Goal: Information Seeking & Learning: Learn about a topic

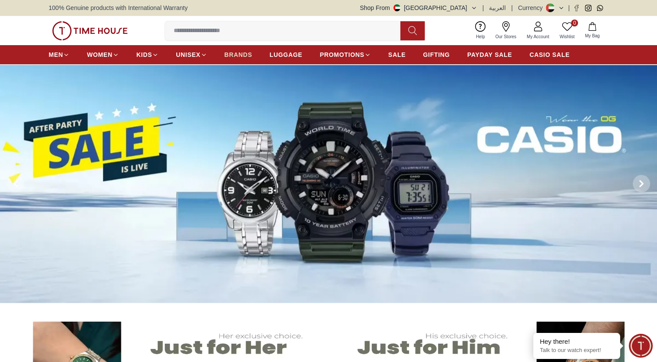
click at [232, 55] on span "BRANDS" at bounding box center [239, 54] width 28 height 9
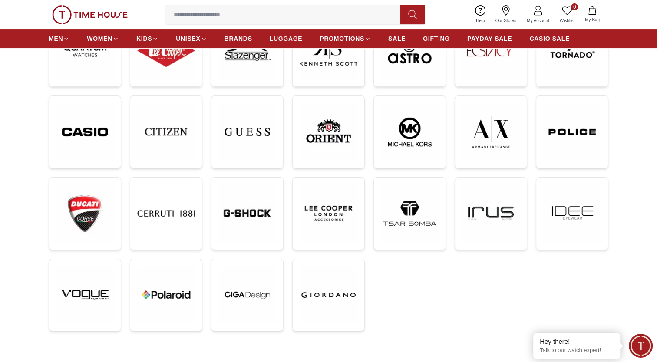
scroll to position [217, 0]
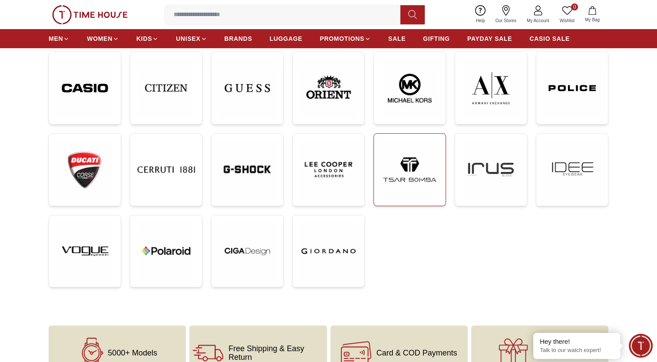
click at [419, 172] on img at bounding box center [410, 170] width 58 height 58
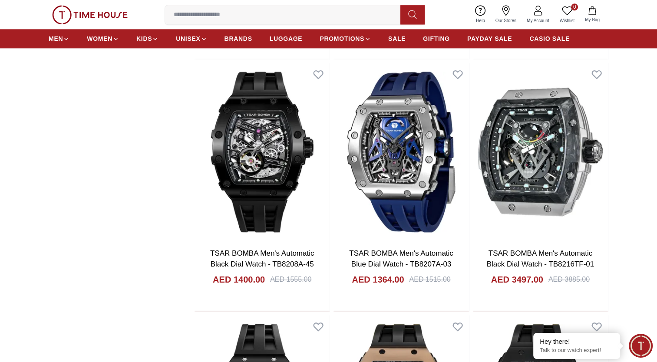
scroll to position [1112, 0]
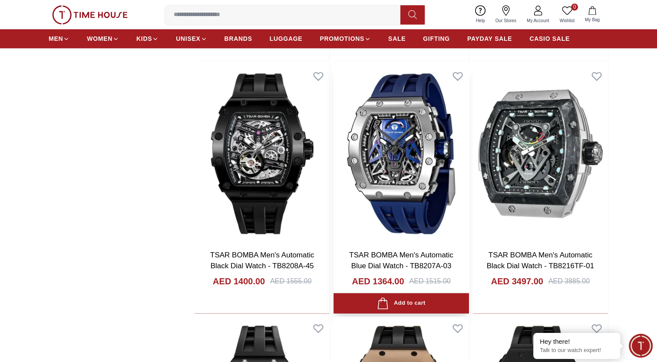
click at [420, 170] on img at bounding box center [401, 154] width 135 height 178
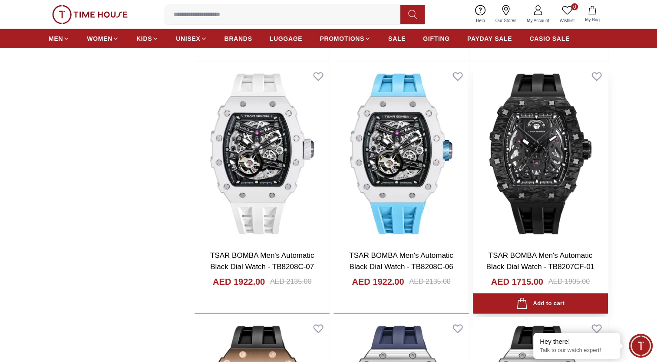
scroll to position [1851, 0]
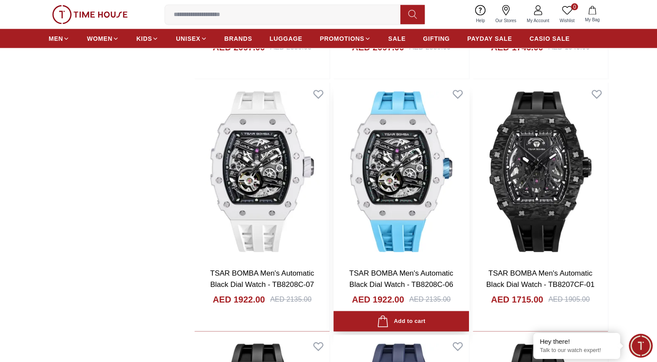
click at [387, 174] on img at bounding box center [401, 172] width 135 height 178
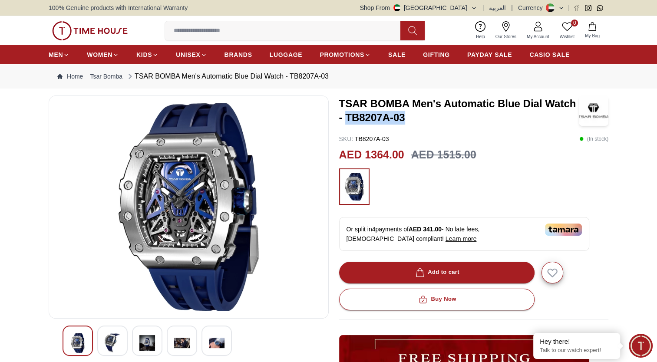
drag, startPoint x: 348, startPoint y: 117, endPoint x: 405, endPoint y: 116, distance: 57.3
click at [405, 116] on h3 "TSAR BOMBA Men's Automatic Blue Dial Watch - TB8207A-03" at bounding box center [459, 111] width 240 height 28
copy h3 "TB8207A-03"
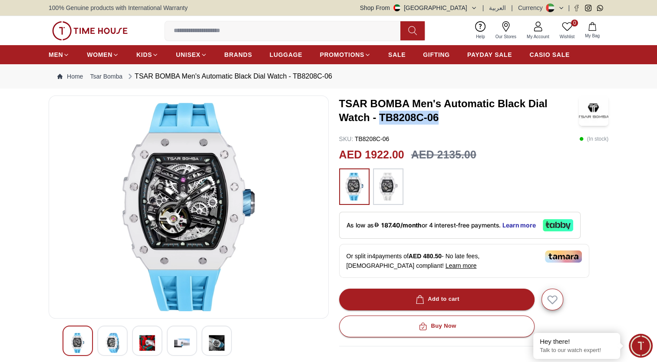
drag, startPoint x: 380, startPoint y: 117, endPoint x: 463, endPoint y: 117, distance: 83.4
click at [463, 117] on h3 "TSAR BOMBA Men's Automatic Black Dial Watch - TB8208C-06" at bounding box center [459, 111] width 240 height 28
copy h3 "TB8208C-06"
